Goal: Task Accomplishment & Management: Manage account settings

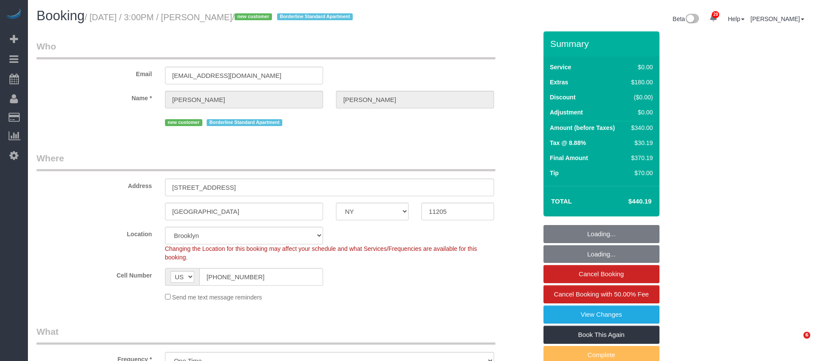
select select "NY"
select select "1"
select select "spot1"
select select "number:89"
select select "number:79"
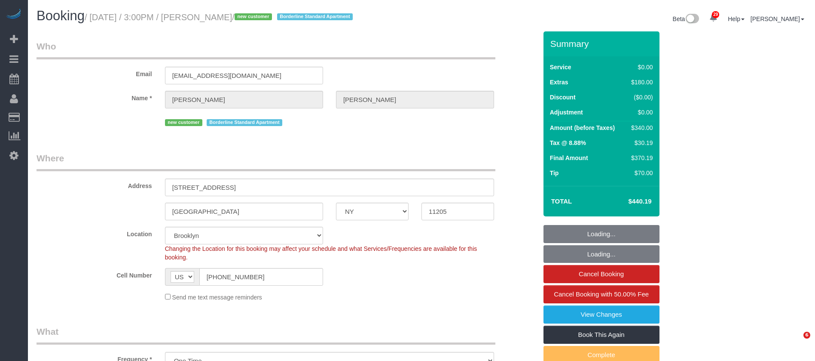
select select "number:15"
select select "number:6"
select select "object:1507"
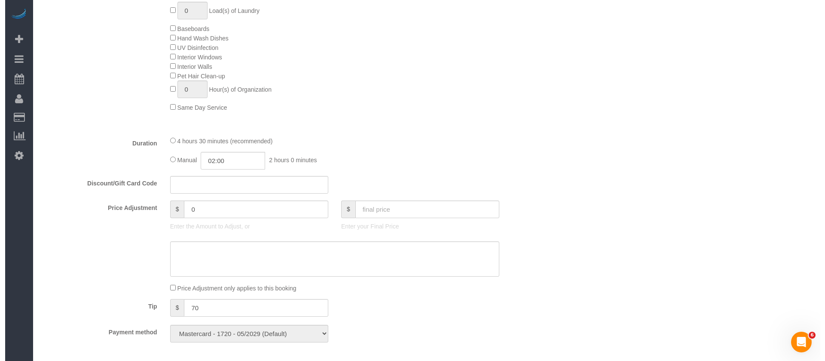
scroll to position [245, 0]
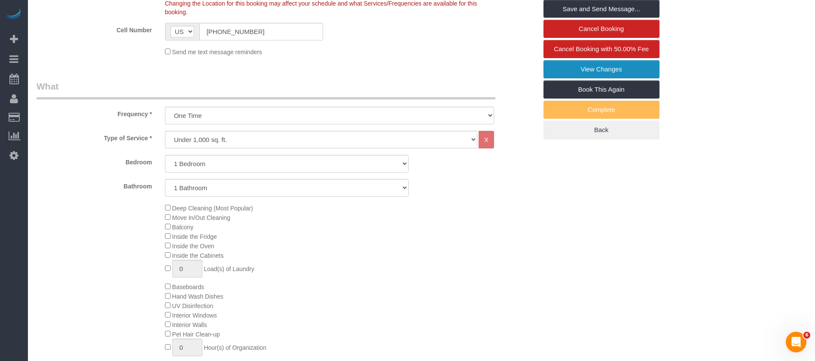
click at [608, 73] on link "View Changes" at bounding box center [602, 69] width 116 height 18
